Goal: Task Accomplishment & Management: Use online tool/utility

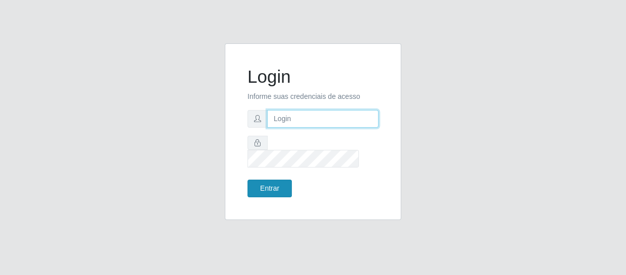
type input "[EMAIL_ADDRESS][DOMAIN_NAME]"
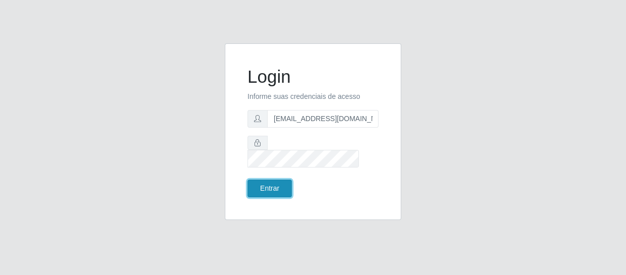
click at [281, 180] on button "Entrar" at bounding box center [269, 188] width 44 height 18
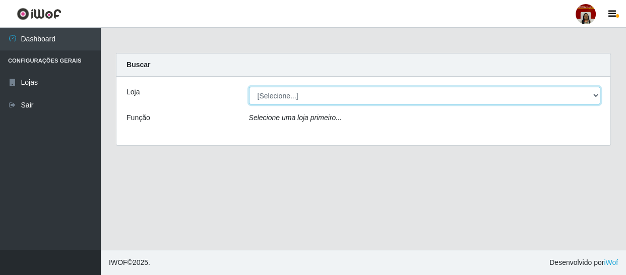
click at [586, 90] on select "[Selecione...] Mar Vermelho - Loja 04" at bounding box center [425, 96] width 352 height 18
select select "251"
click at [249, 87] on select "[Selecione...] Mar Vermelho - Loja 04" at bounding box center [425, 96] width 352 height 18
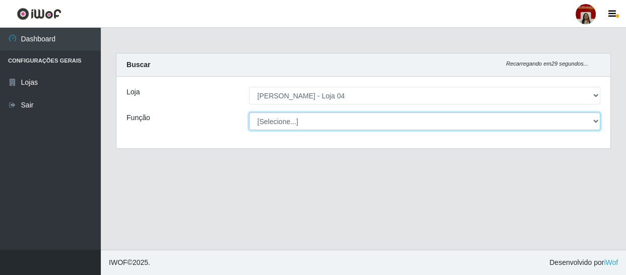
drag, startPoint x: 596, startPoint y: 121, endPoint x: 593, endPoint y: 114, distance: 7.7
click at [593, 114] on select "[Selecione...] ASG ASG + ASG ++ Auxiliar de Depósito Auxiliar de Depósito + Aux…" at bounding box center [425, 121] width 352 height 18
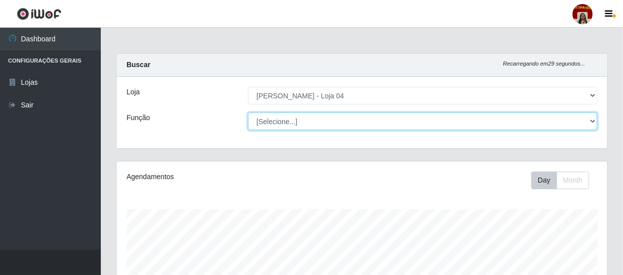
scroll to position [209, 491]
click at [248, 112] on select "[Selecione...] ASG ASG + ASG ++ Auxiliar de Depósito Auxiliar de Depósito + Aux…" at bounding box center [422, 121] width 349 height 18
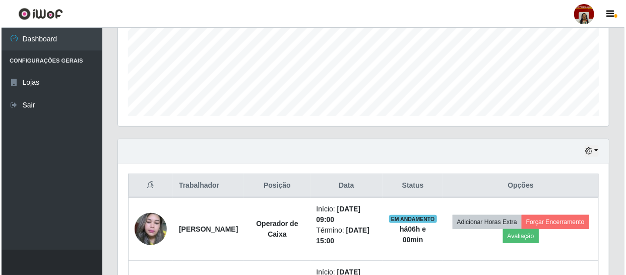
scroll to position [352, 0]
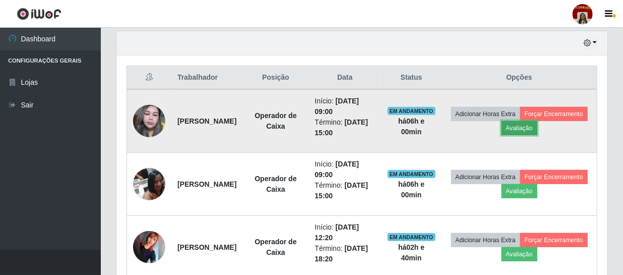
click at [537, 126] on button "Avaliação" at bounding box center [519, 128] width 36 height 14
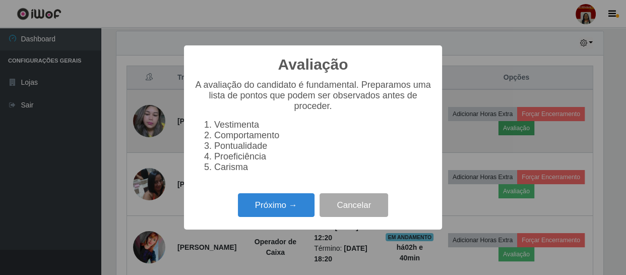
scroll to position [209, 486]
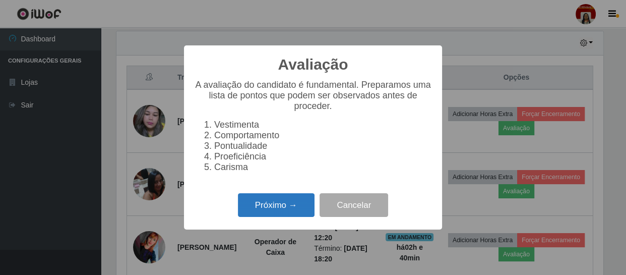
click at [277, 207] on button "Próximo →" at bounding box center [276, 205] width 77 height 24
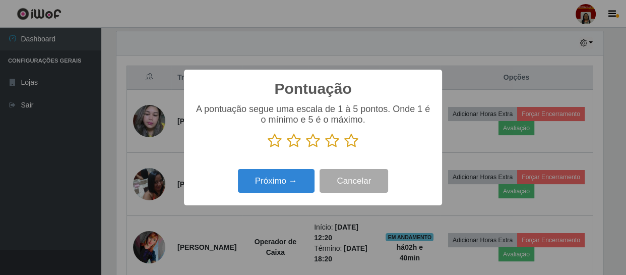
scroll to position [503609, 503331]
click at [357, 141] on icon at bounding box center [351, 140] width 14 height 15
click at [344, 148] on input "radio" at bounding box center [344, 148] width 0 height 0
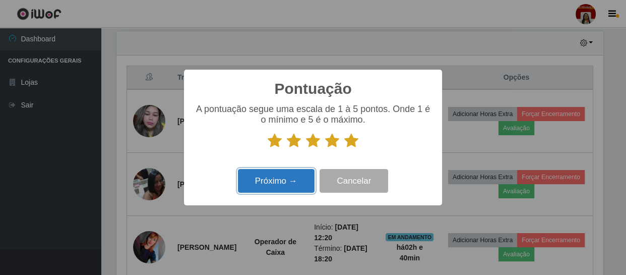
click at [288, 183] on button "Próximo →" at bounding box center [276, 181] width 77 height 24
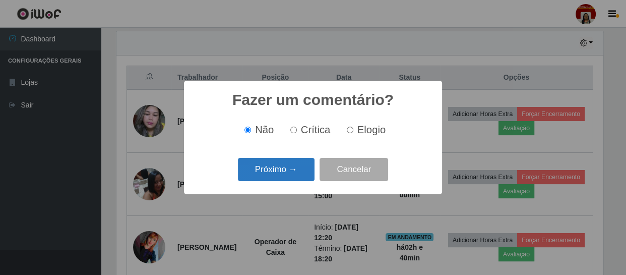
click at [287, 167] on button "Próximo →" at bounding box center [276, 170] width 77 height 24
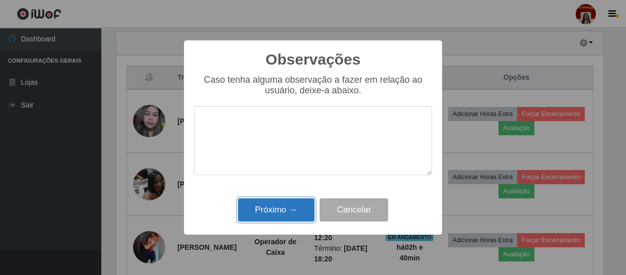
click at [283, 210] on button "Próximo →" at bounding box center [276, 210] width 77 height 24
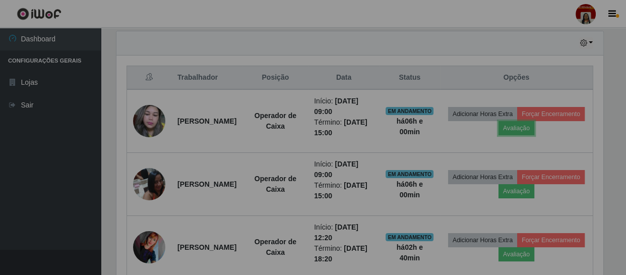
scroll to position [209, 491]
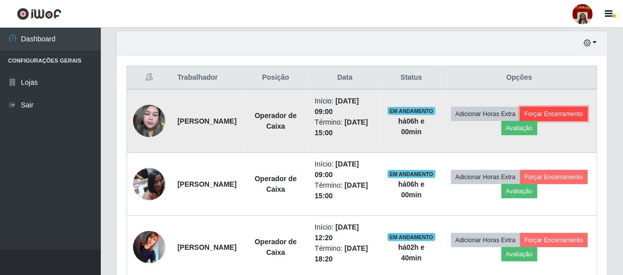
click at [526, 121] on button "Forçar Encerramento" at bounding box center [554, 114] width 68 height 14
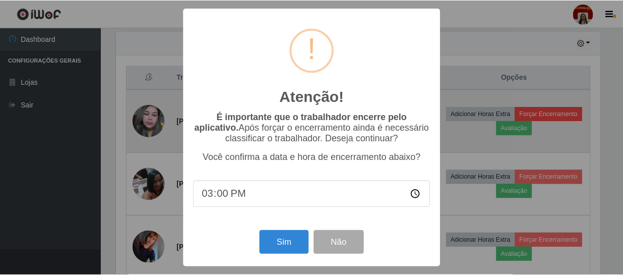
scroll to position [209, 486]
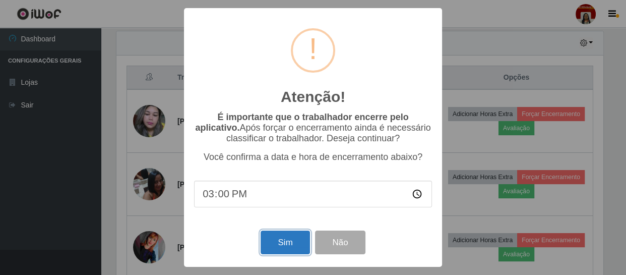
click at [288, 243] on button "Sim" at bounding box center [284, 242] width 49 height 24
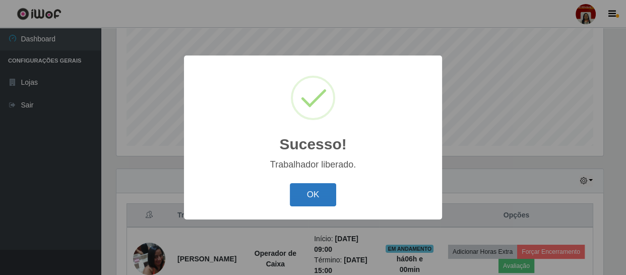
click at [303, 189] on button "OK" at bounding box center [313, 195] width 47 height 24
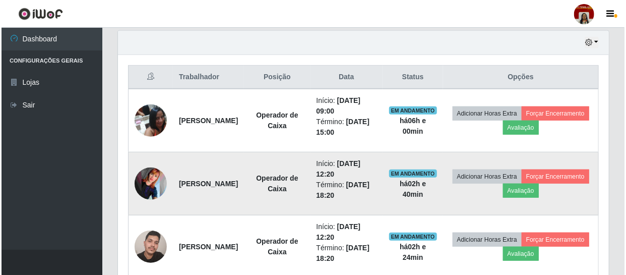
scroll to position [352, 0]
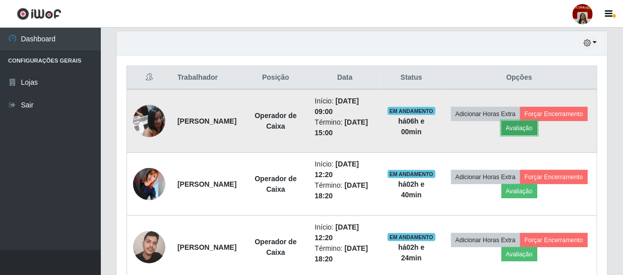
click at [537, 125] on button "Avaliação" at bounding box center [519, 128] width 36 height 14
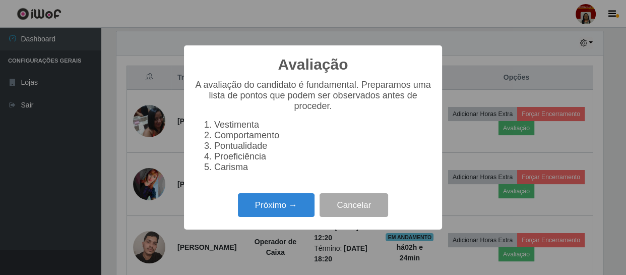
scroll to position [209, 486]
click at [276, 203] on button "Próximo →" at bounding box center [276, 205] width 77 height 24
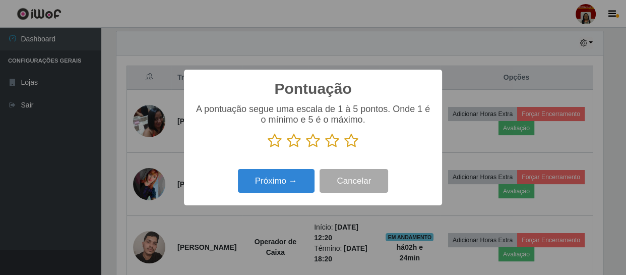
click at [345, 139] on icon at bounding box center [351, 140] width 14 height 15
click at [344, 148] on input "radio" at bounding box center [344, 148] width 0 height 0
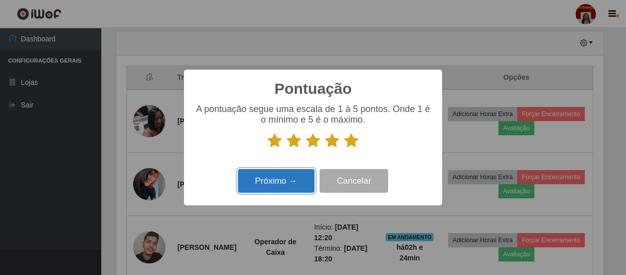
click at [301, 172] on button "Próximo →" at bounding box center [276, 181] width 77 height 24
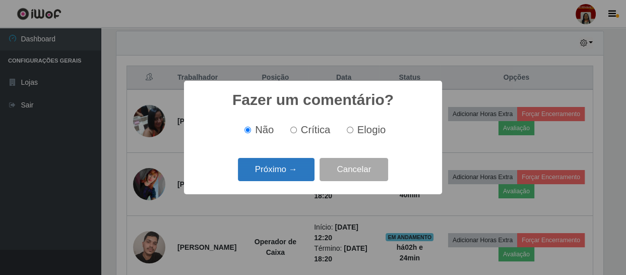
click at [298, 171] on button "Próximo →" at bounding box center [276, 170] width 77 height 24
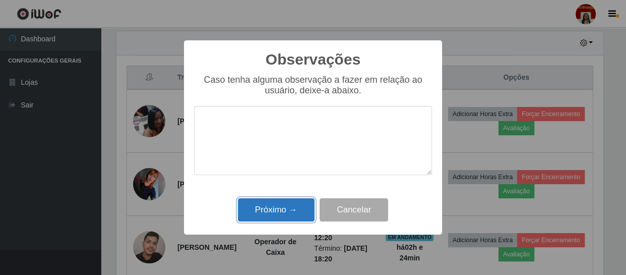
click at [301, 204] on button "Próximo →" at bounding box center [276, 210] width 77 height 24
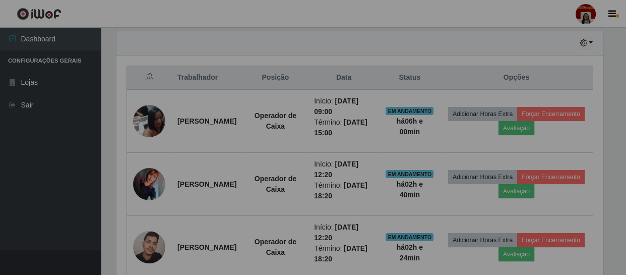
scroll to position [209, 491]
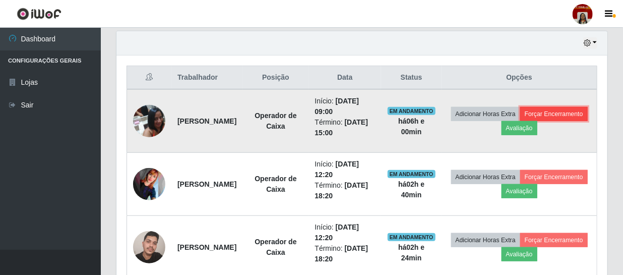
click at [520, 121] on button "Forçar Encerramento" at bounding box center [554, 114] width 68 height 14
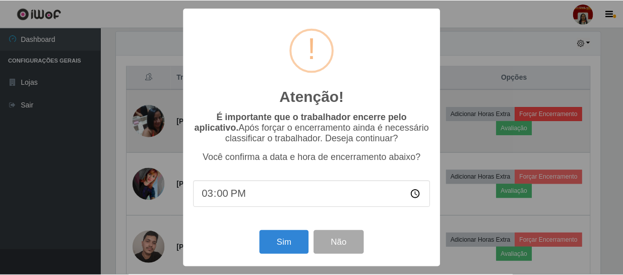
scroll to position [209, 486]
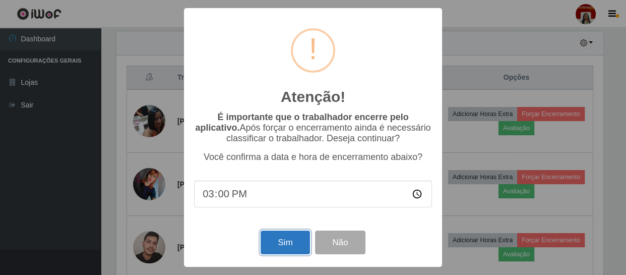
click at [294, 246] on button "Sim" at bounding box center [284, 242] width 49 height 24
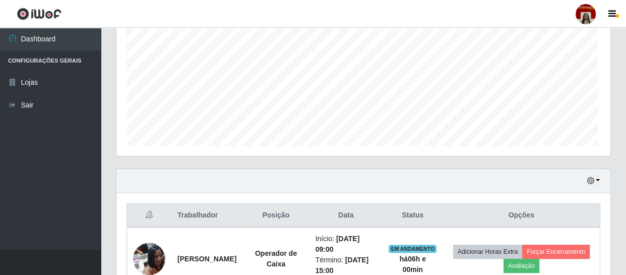
scroll to position [0, 0]
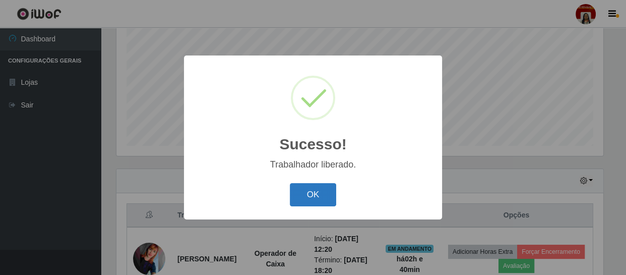
click at [305, 197] on button "OK" at bounding box center [313, 195] width 47 height 24
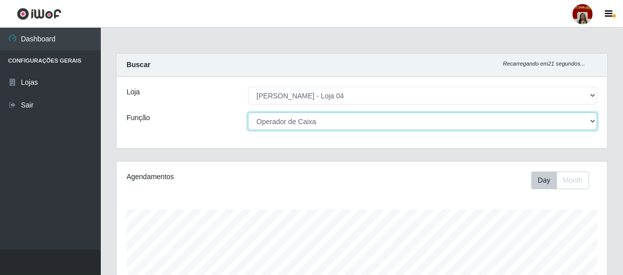
click at [590, 121] on select "[Selecione...] ASG ASG + ASG ++ Auxiliar de Depósito Auxiliar de Depósito + Aux…" at bounding box center [422, 121] width 349 height 18
select select "112"
click at [248, 112] on select "[Selecione...] ASG ASG + ASG ++ Auxiliar de Depósito Auxiliar de Depósito + Aux…" at bounding box center [422, 121] width 349 height 18
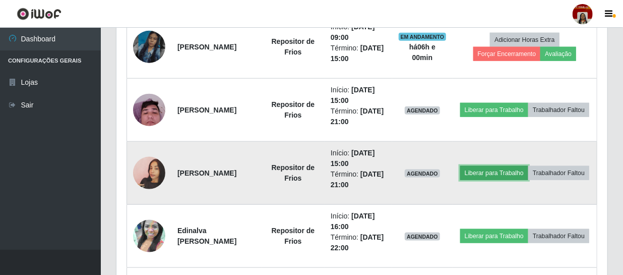
click at [512, 166] on button "Liberar para Trabalho" at bounding box center [494, 173] width 68 height 14
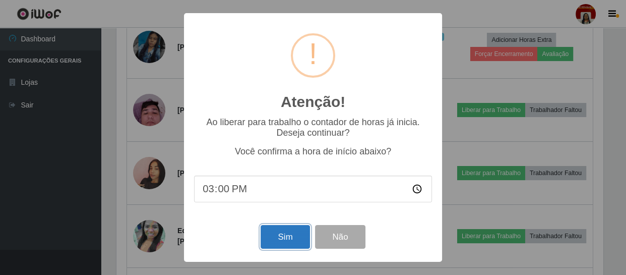
click at [293, 240] on button "Sim" at bounding box center [284, 237] width 49 height 24
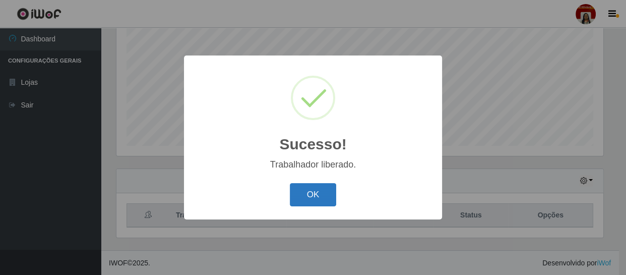
click at [328, 194] on button "OK" at bounding box center [313, 195] width 47 height 24
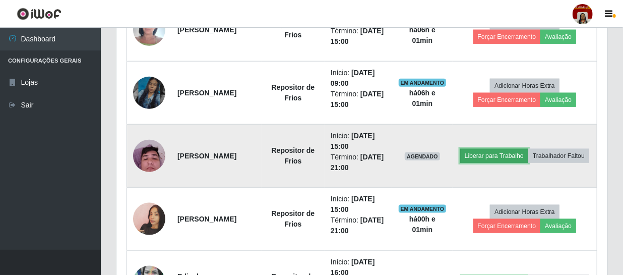
click at [521, 149] on button "Liberar para Trabalho" at bounding box center [494, 156] width 68 height 14
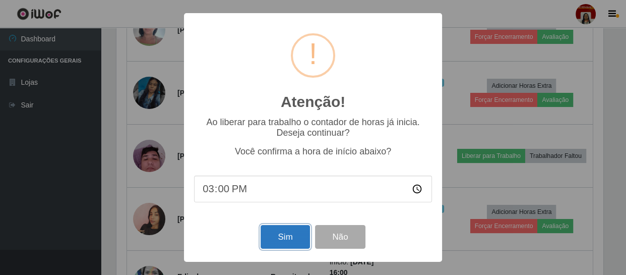
click at [280, 236] on button "Sim" at bounding box center [284, 237] width 49 height 24
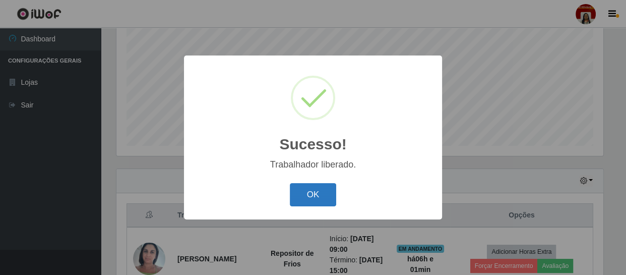
click at [314, 196] on button "OK" at bounding box center [313, 195] width 47 height 24
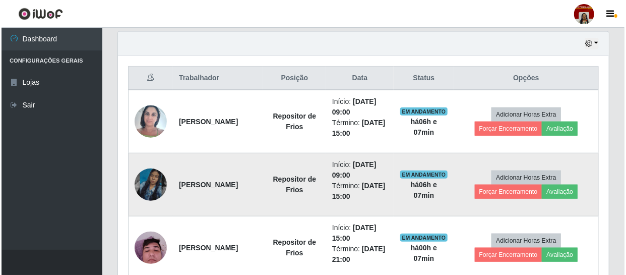
scroll to position [352, 0]
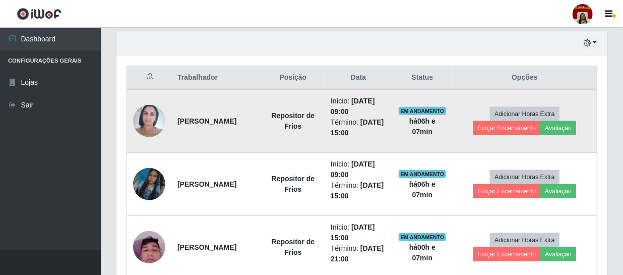
click at [147, 126] on img at bounding box center [149, 120] width 32 height 43
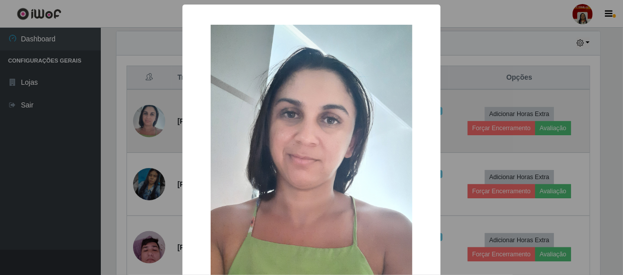
scroll to position [209, 486]
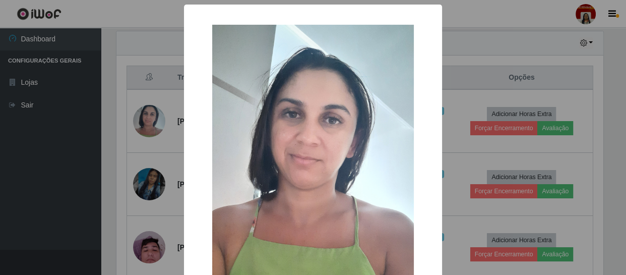
click at [94, 162] on div "× OK Cancel" at bounding box center [313, 137] width 626 height 275
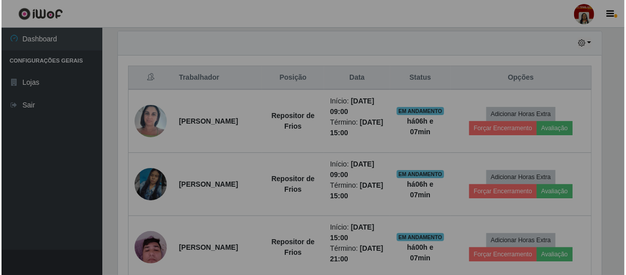
scroll to position [209, 491]
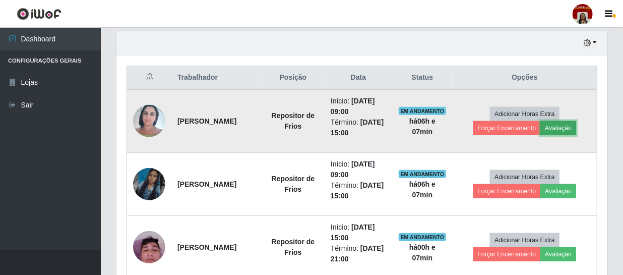
click at [568, 127] on button "Avaliação" at bounding box center [558, 128] width 36 height 14
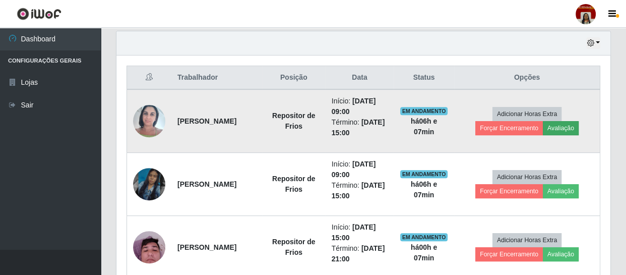
scroll to position [209, 486]
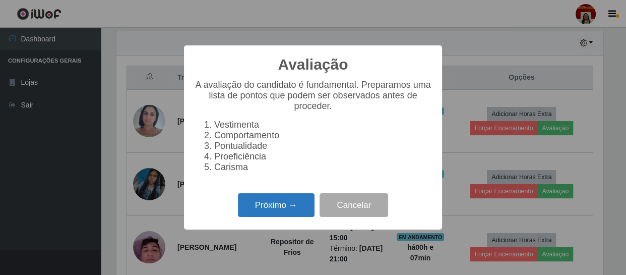
click at [290, 211] on button "Próximo →" at bounding box center [276, 205] width 77 height 24
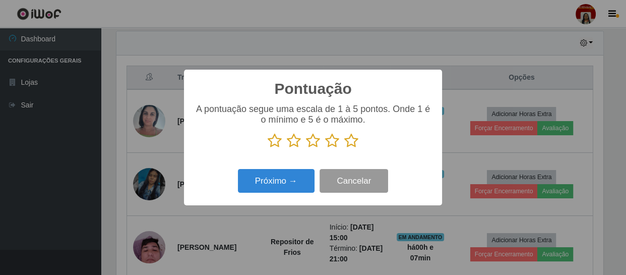
scroll to position [503609, 503331]
click at [353, 141] on icon at bounding box center [351, 140] width 14 height 15
click at [344, 148] on input "radio" at bounding box center [344, 148] width 0 height 0
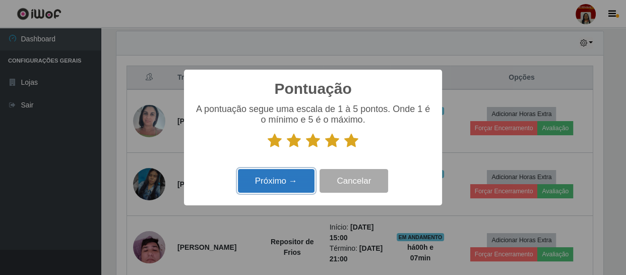
click at [300, 189] on button "Próximo →" at bounding box center [276, 181] width 77 height 24
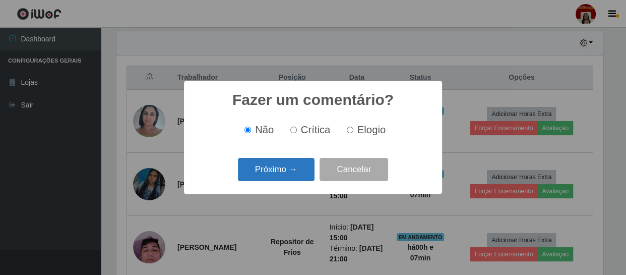
click at [297, 176] on button "Próximo →" at bounding box center [276, 170] width 77 height 24
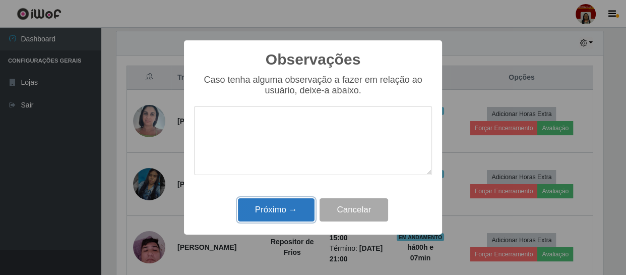
click at [303, 207] on button "Próximo →" at bounding box center [276, 210] width 77 height 24
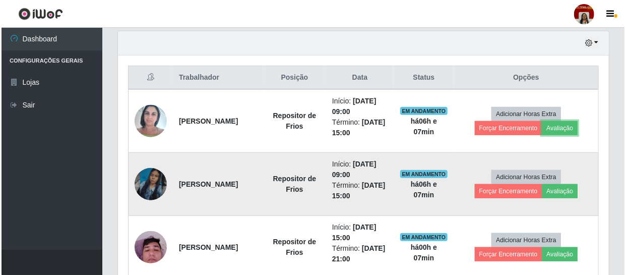
scroll to position [209, 491]
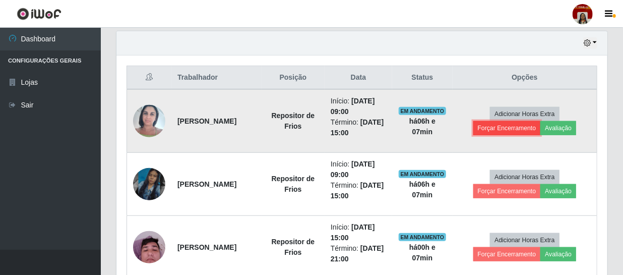
click at [492, 124] on button "Forçar Encerramento" at bounding box center [507, 128] width 68 height 14
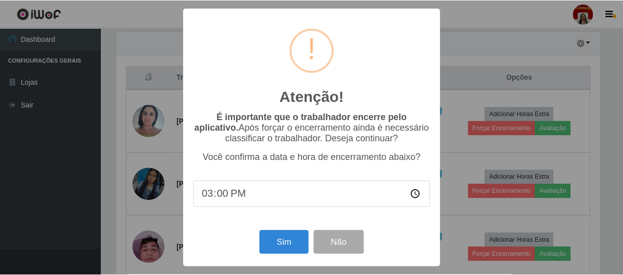
scroll to position [209, 486]
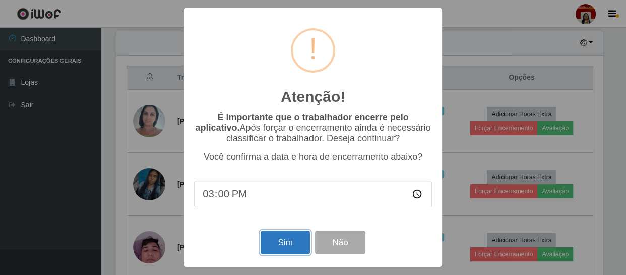
click at [301, 248] on button "Sim" at bounding box center [284, 242] width 49 height 24
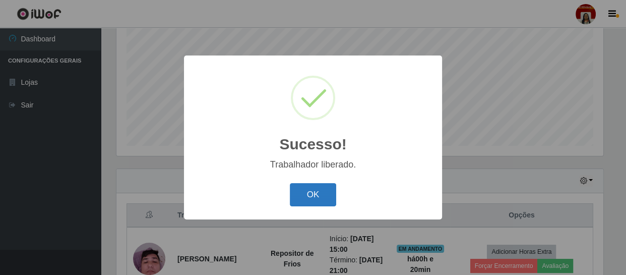
click at [326, 191] on button "OK" at bounding box center [313, 195] width 47 height 24
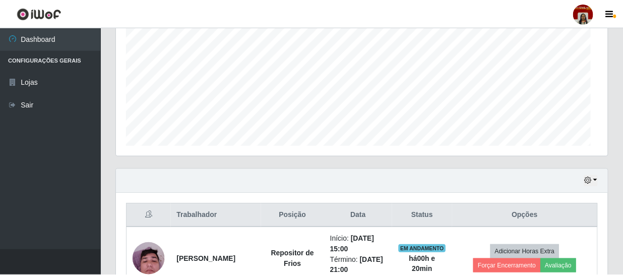
scroll to position [209, 491]
